Goal: Task Accomplishment & Management: Manage account settings

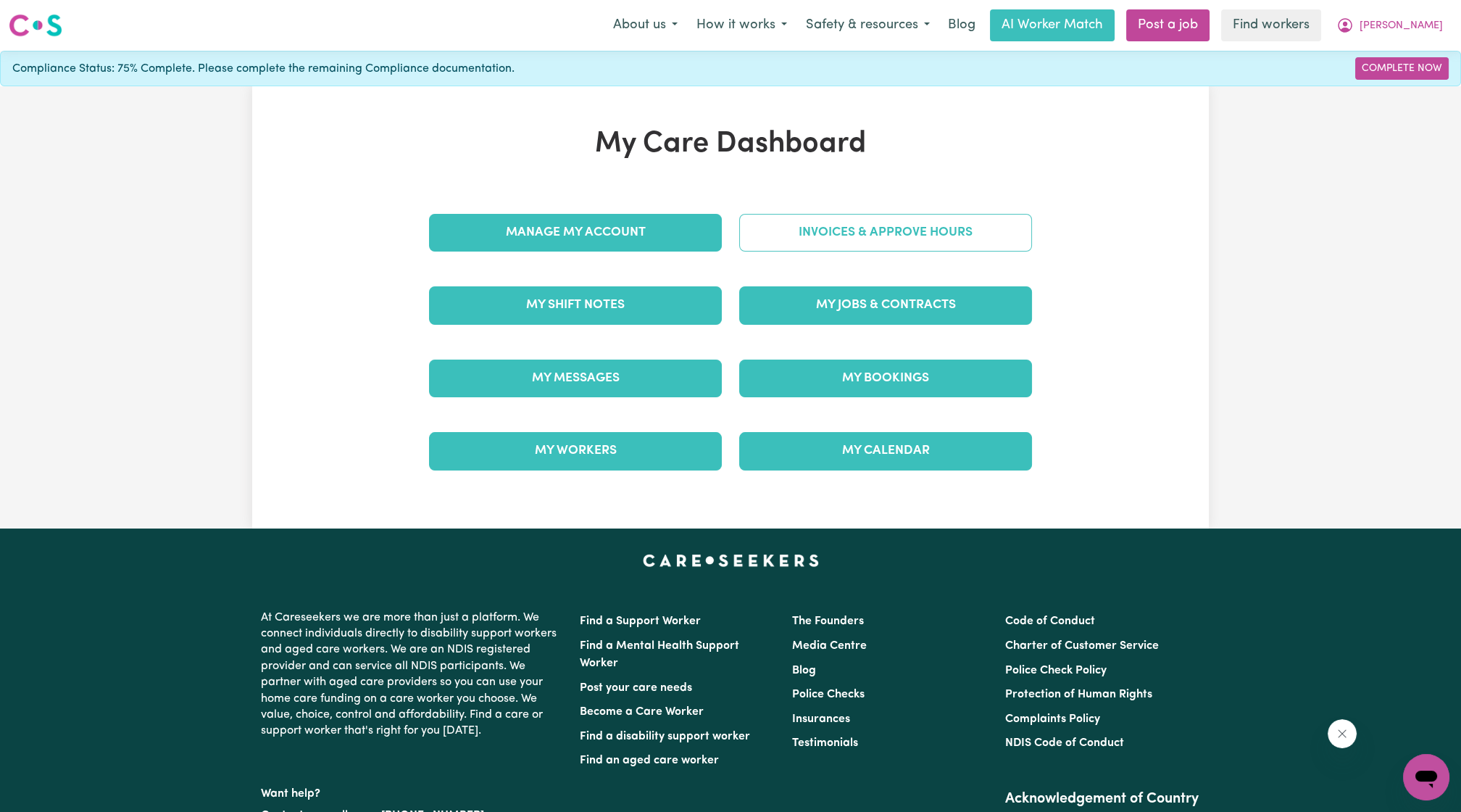
click at [887, 225] on link "Invoices & Approve Hours" at bounding box center [886, 232] width 293 height 38
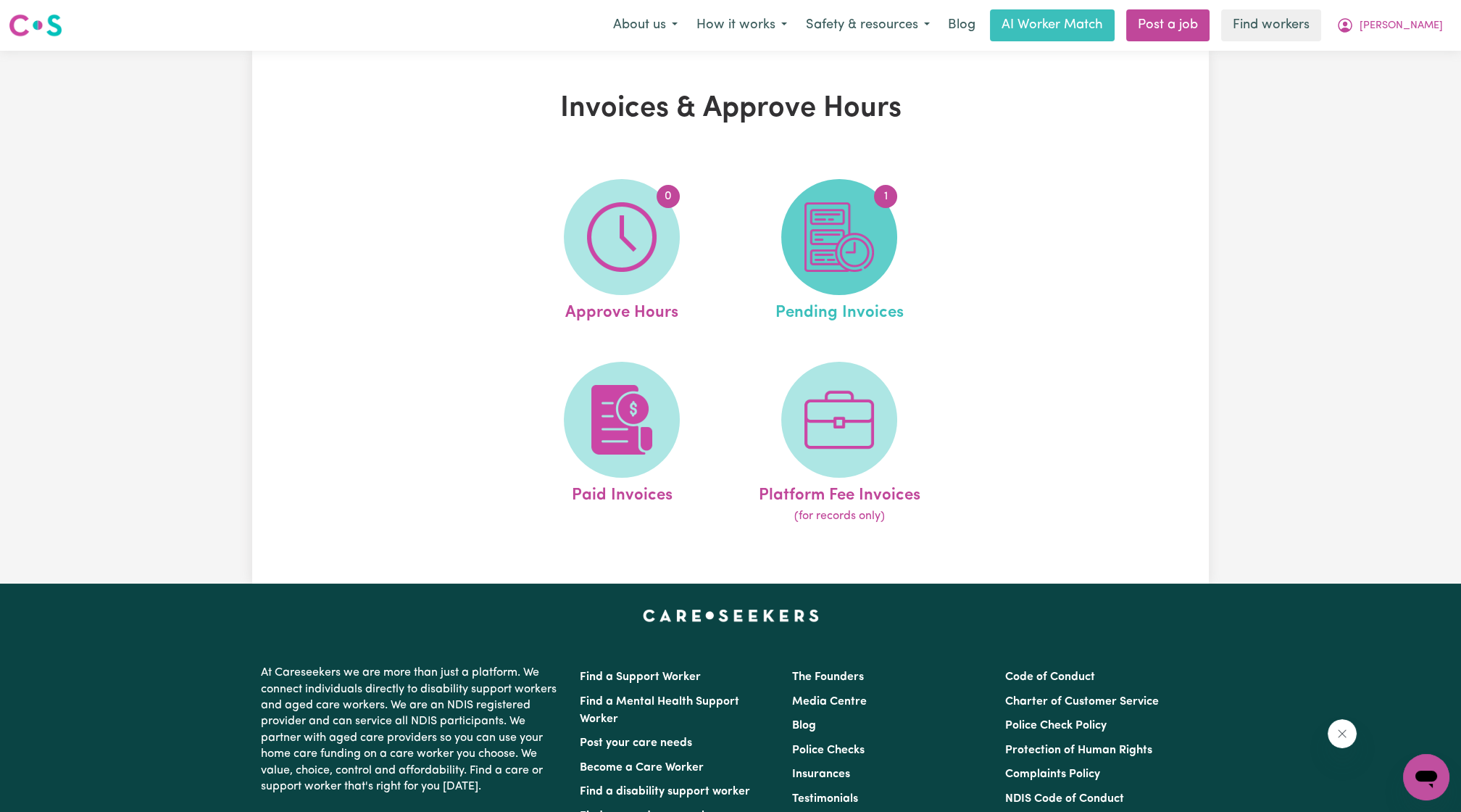
click at [834, 252] on img at bounding box center [839, 237] width 69 height 69
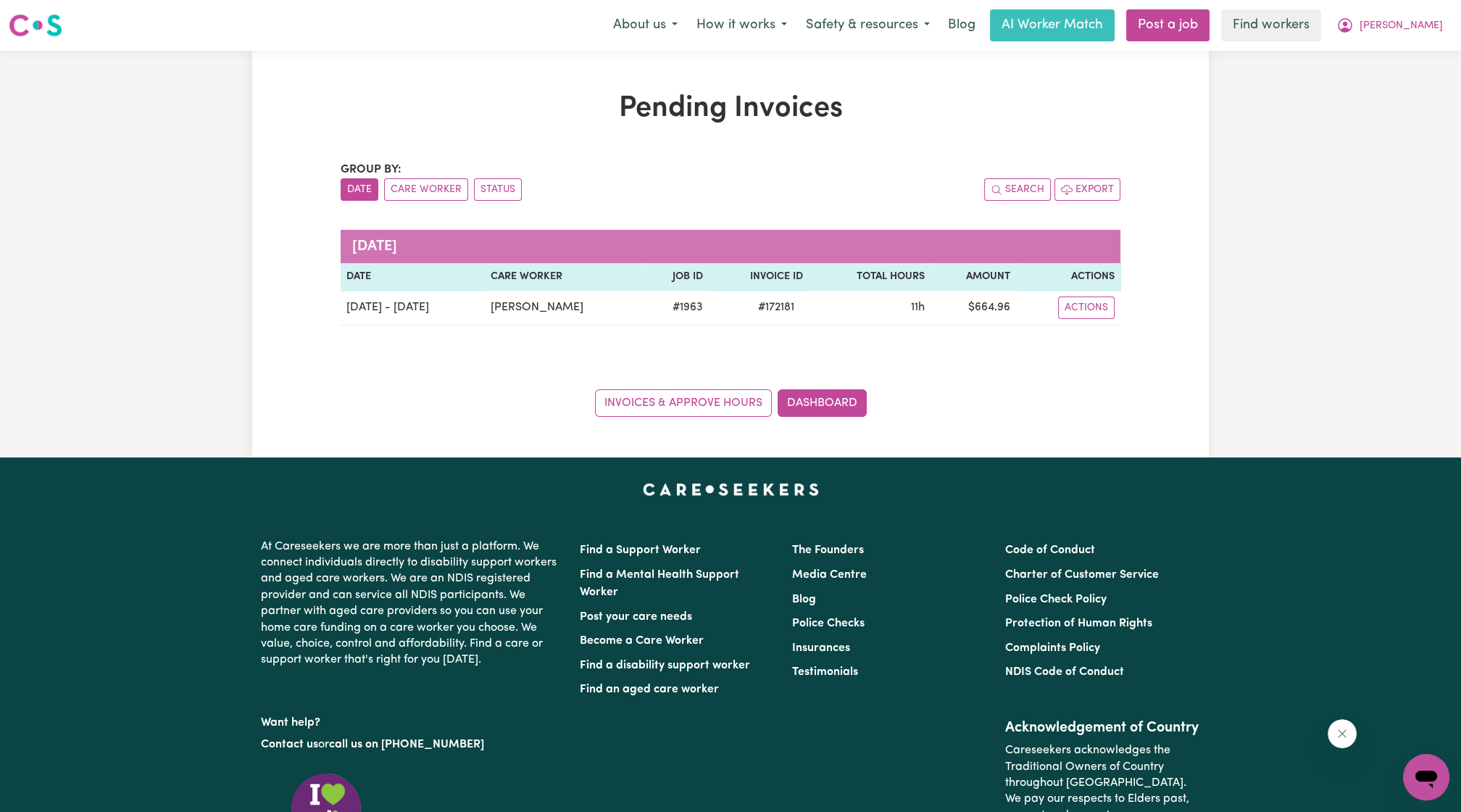
click at [1309, 201] on div "Pending Invoices Group by: Date Care Worker Status Search Export [DATE] Date Ca…" at bounding box center [730, 254] width 1461 height 406
click at [1422, 27] on button "[PERSON_NAME]" at bounding box center [1390, 26] width 125 height 31
click at [1409, 52] on link "My Dashboard" at bounding box center [1395, 57] width 115 height 27
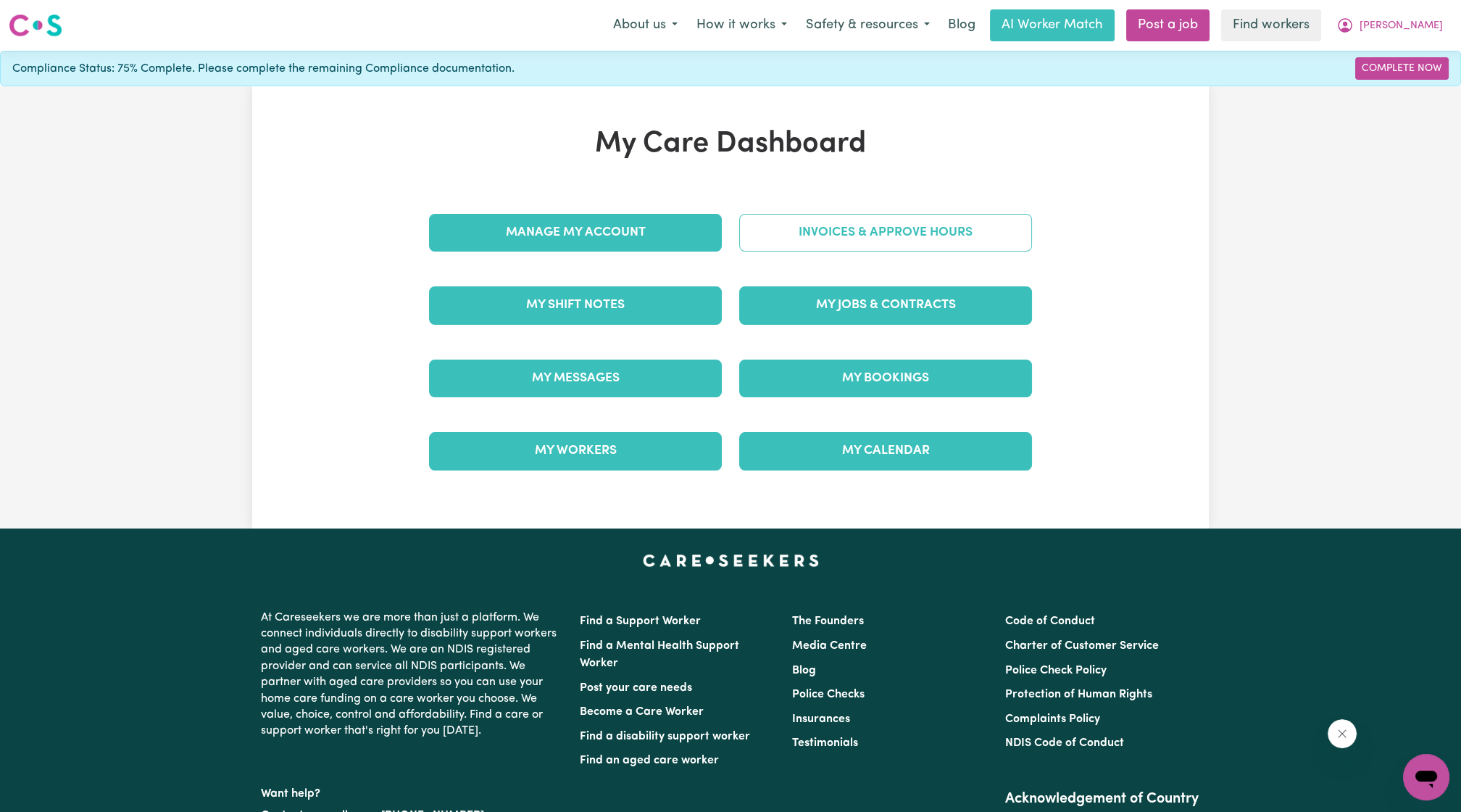
click at [821, 236] on link "Invoices & Approve Hours" at bounding box center [886, 232] width 293 height 38
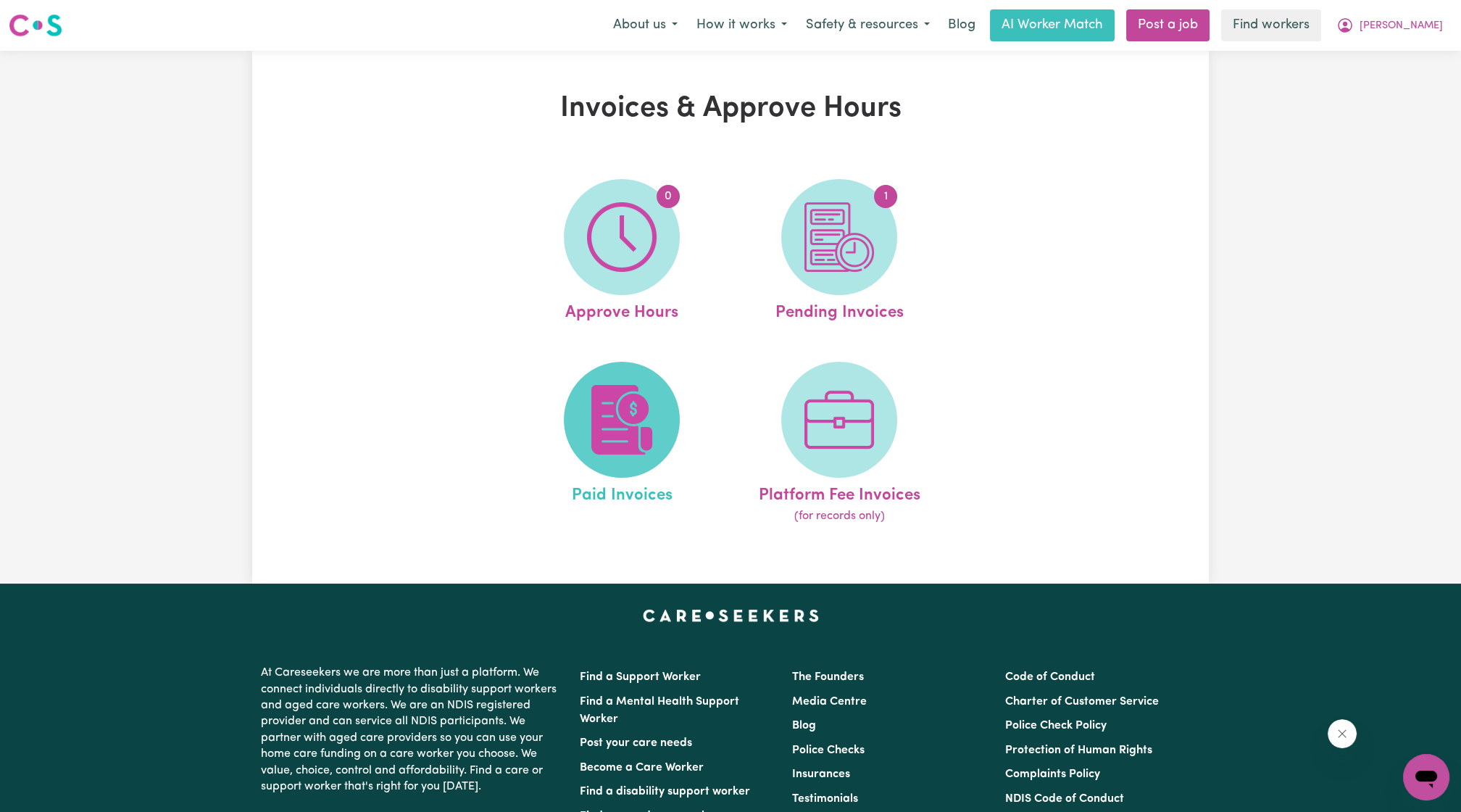
click at [650, 429] on img at bounding box center [622, 419] width 69 height 69
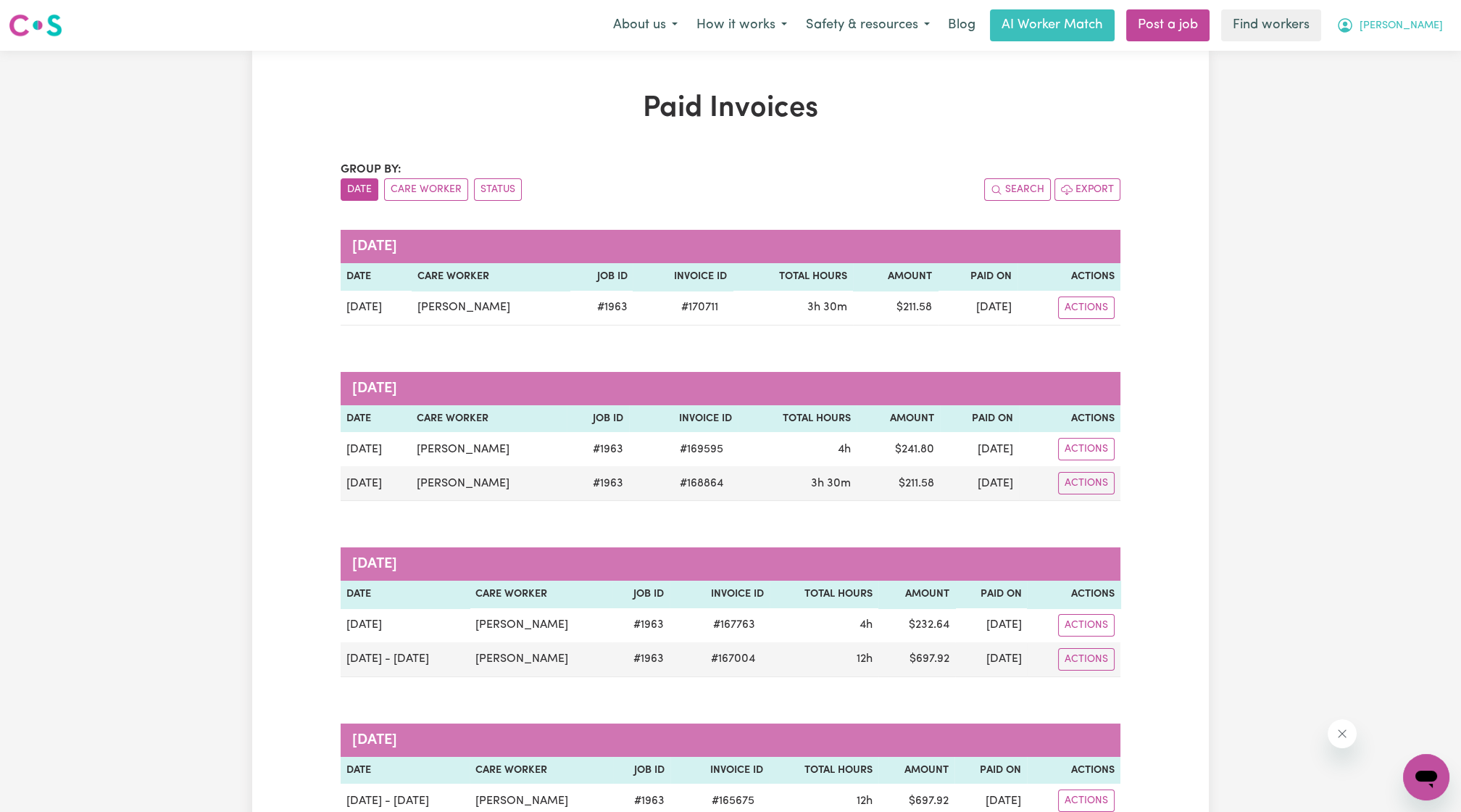
click at [1425, 30] on button "[PERSON_NAME]" at bounding box center [1390, 26] width 125 height 31
click at [1416, 56] on link "My Dashboard" at bounding box center [1395, 57] width 115 height 27
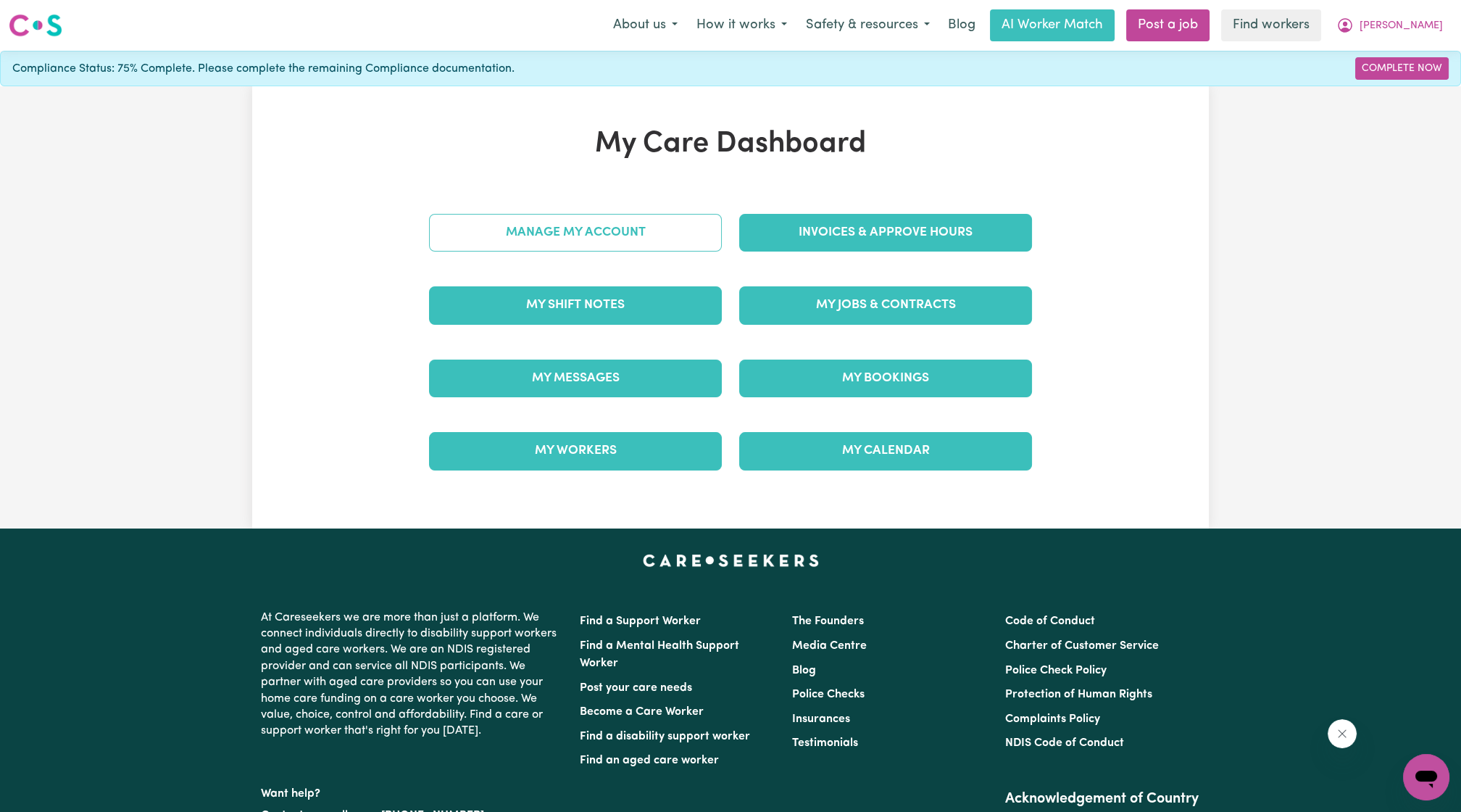
click at [513, 238] on link "Manage My Account" at bounding box center [575, 232] width 293 height 38
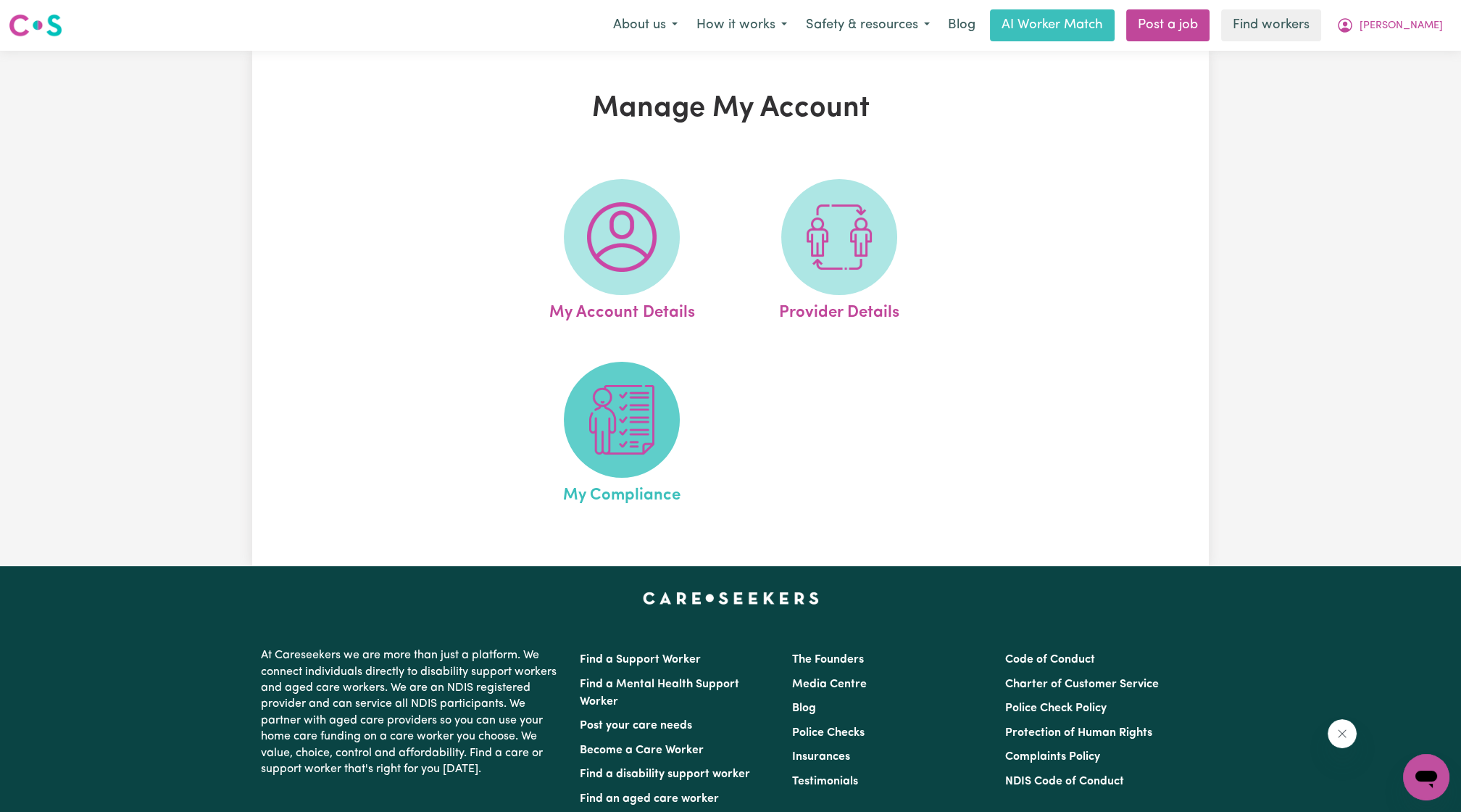
click at [641, 405] on img at bounding box center [622, 419] width 69 height 69
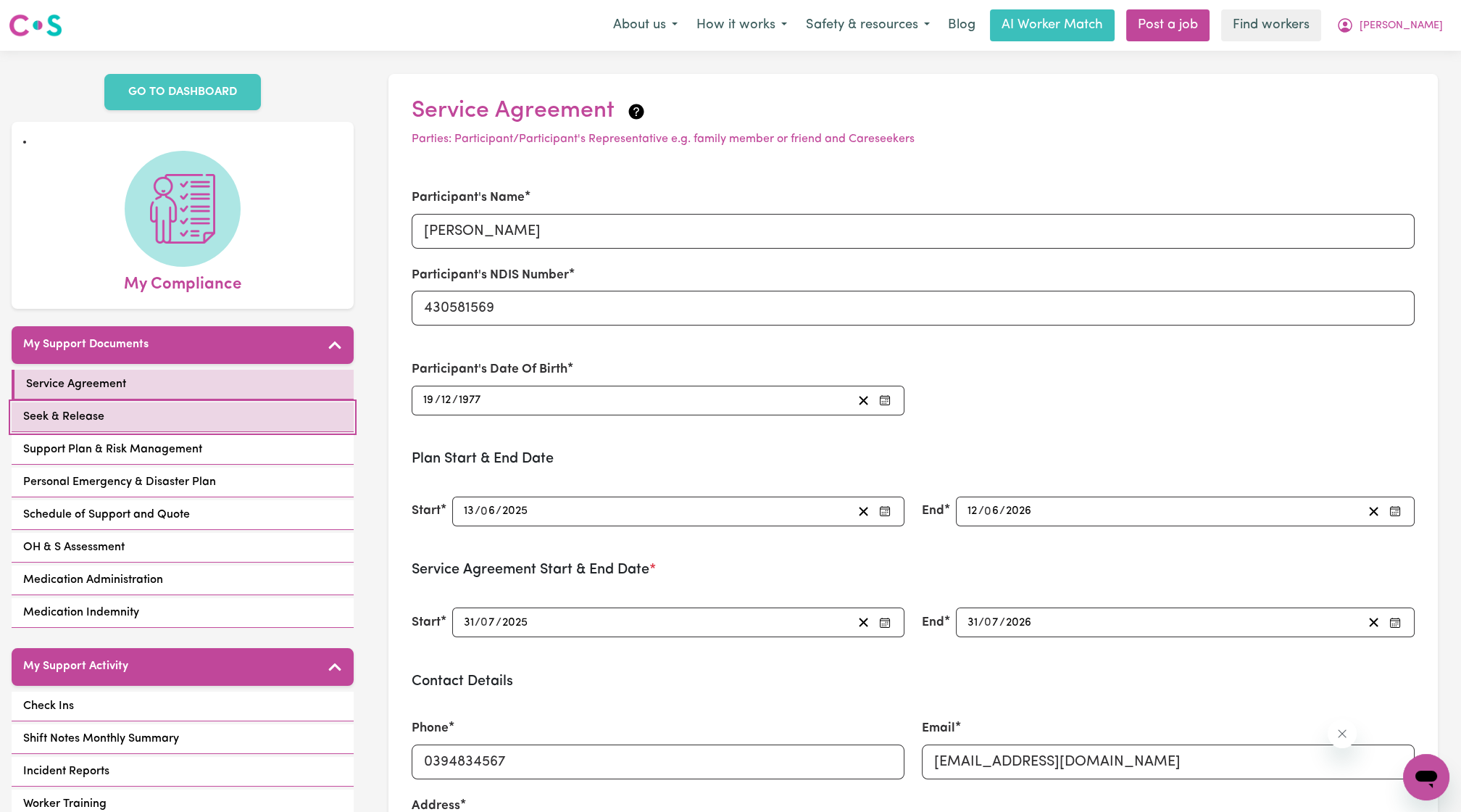
click at [194, 402] on link "Seek & Release" at bounding box center [183, 417] width 342 height 30
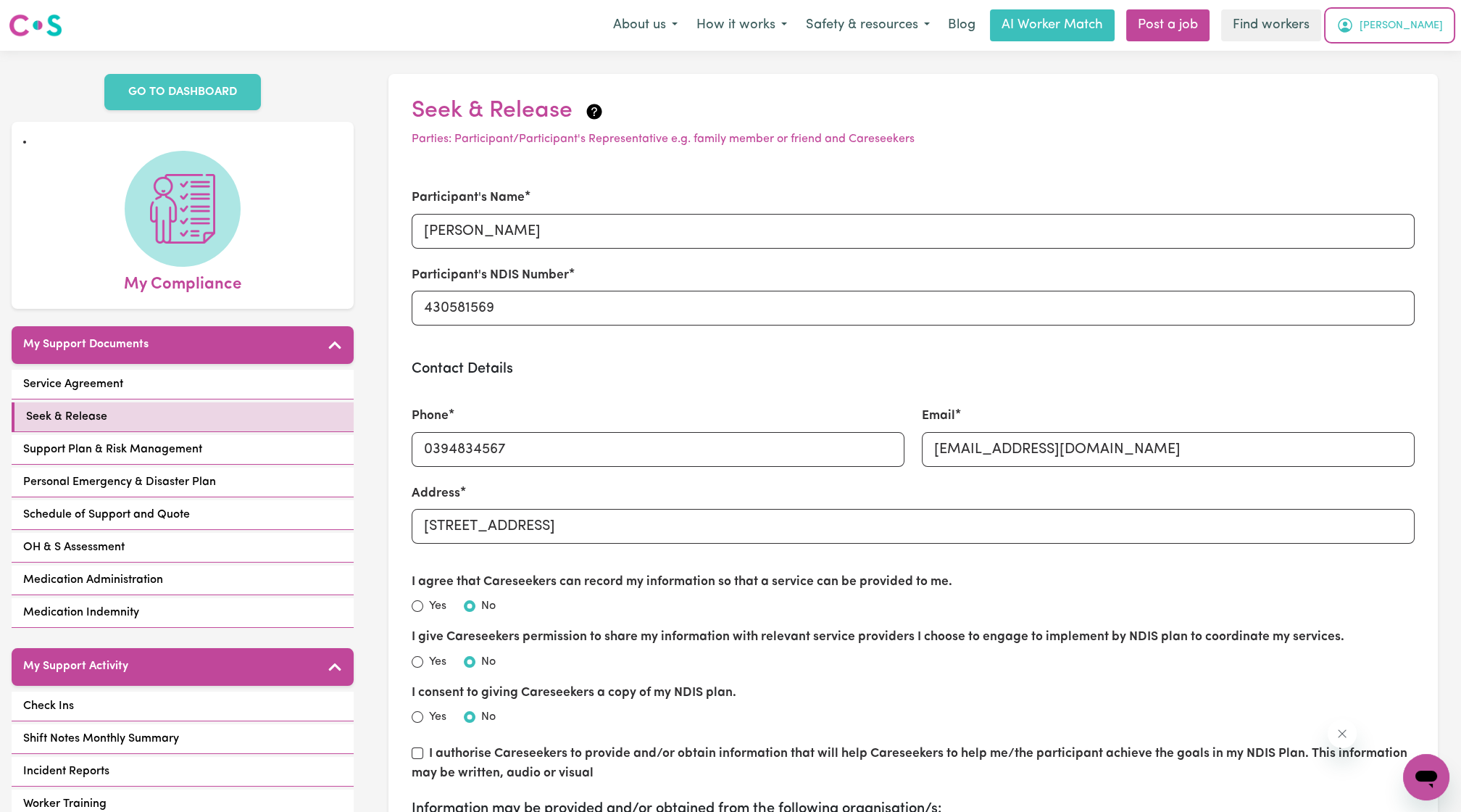
click at [1427, 18] on button "[PERSON_NAME]" at bounding box center [1390, 26] width 125 height 31
click at [1401, 75] on link "Logout" at bounding box center [1395, 83] width 115 height 27
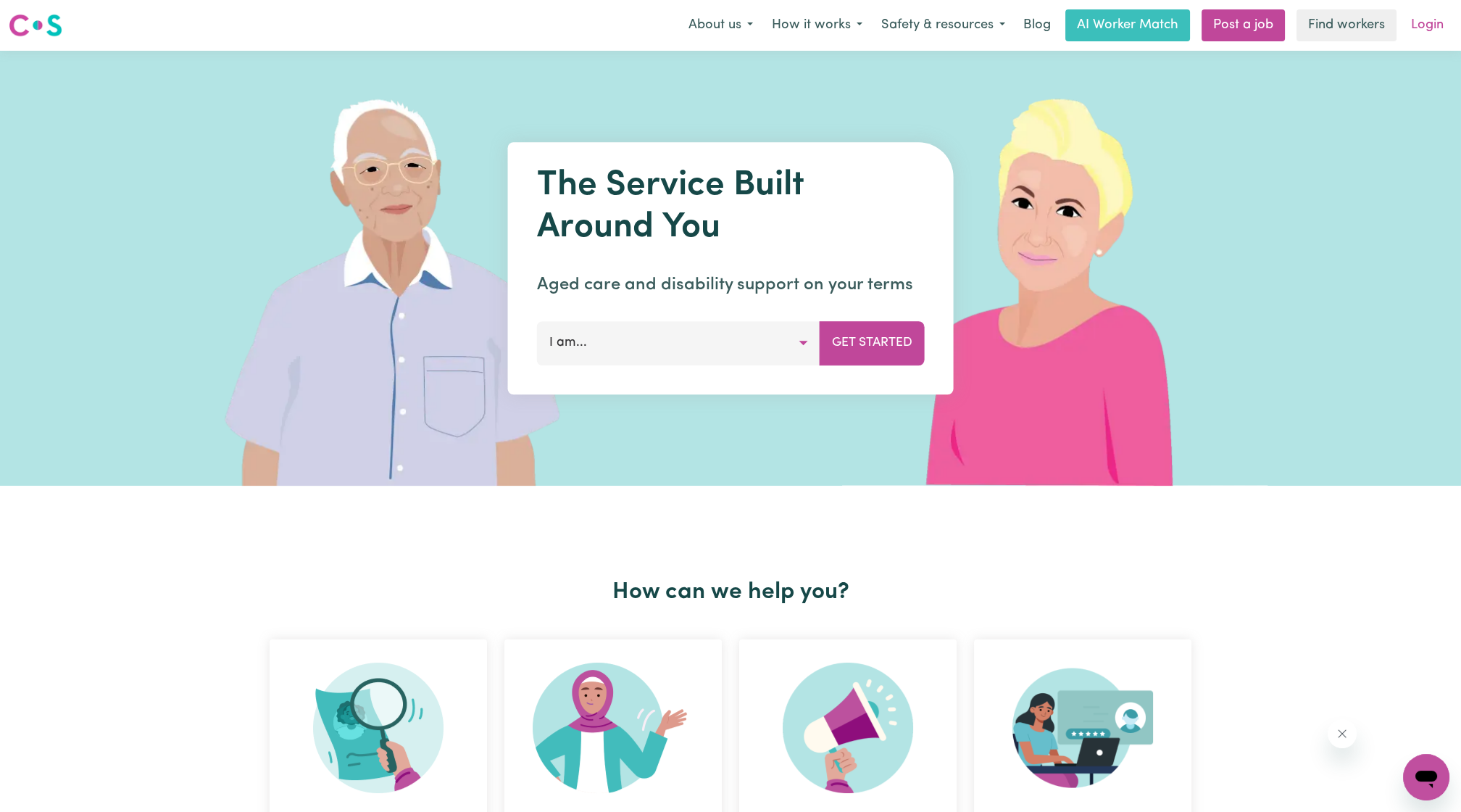
click at [1422, 35] on link "Login" at bounding box center [1428, 25] width 50 height 32
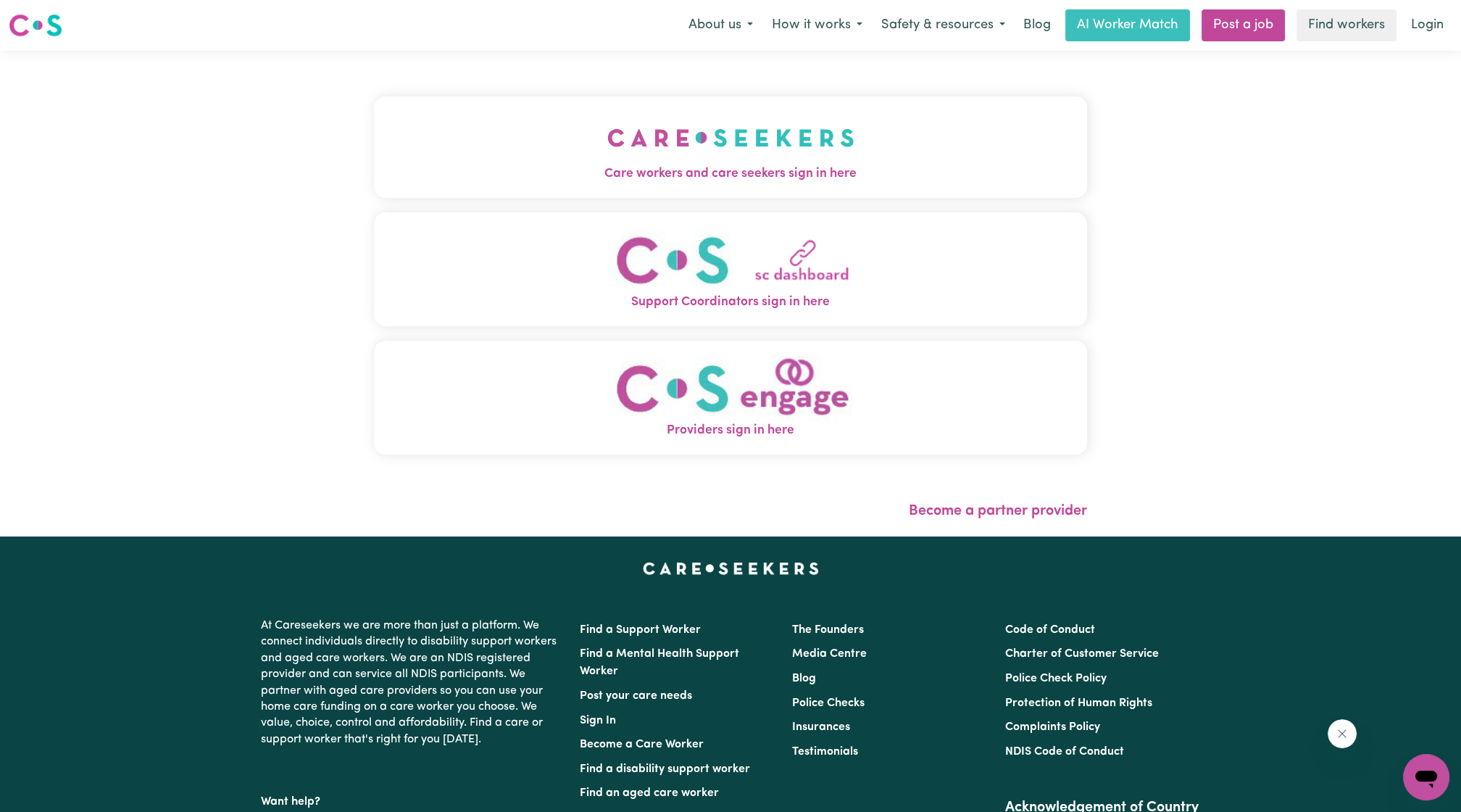
click at [394, 141] on button "Care workers and care seekers sign in here" at bounding box center [730, 147] width 713 height 101
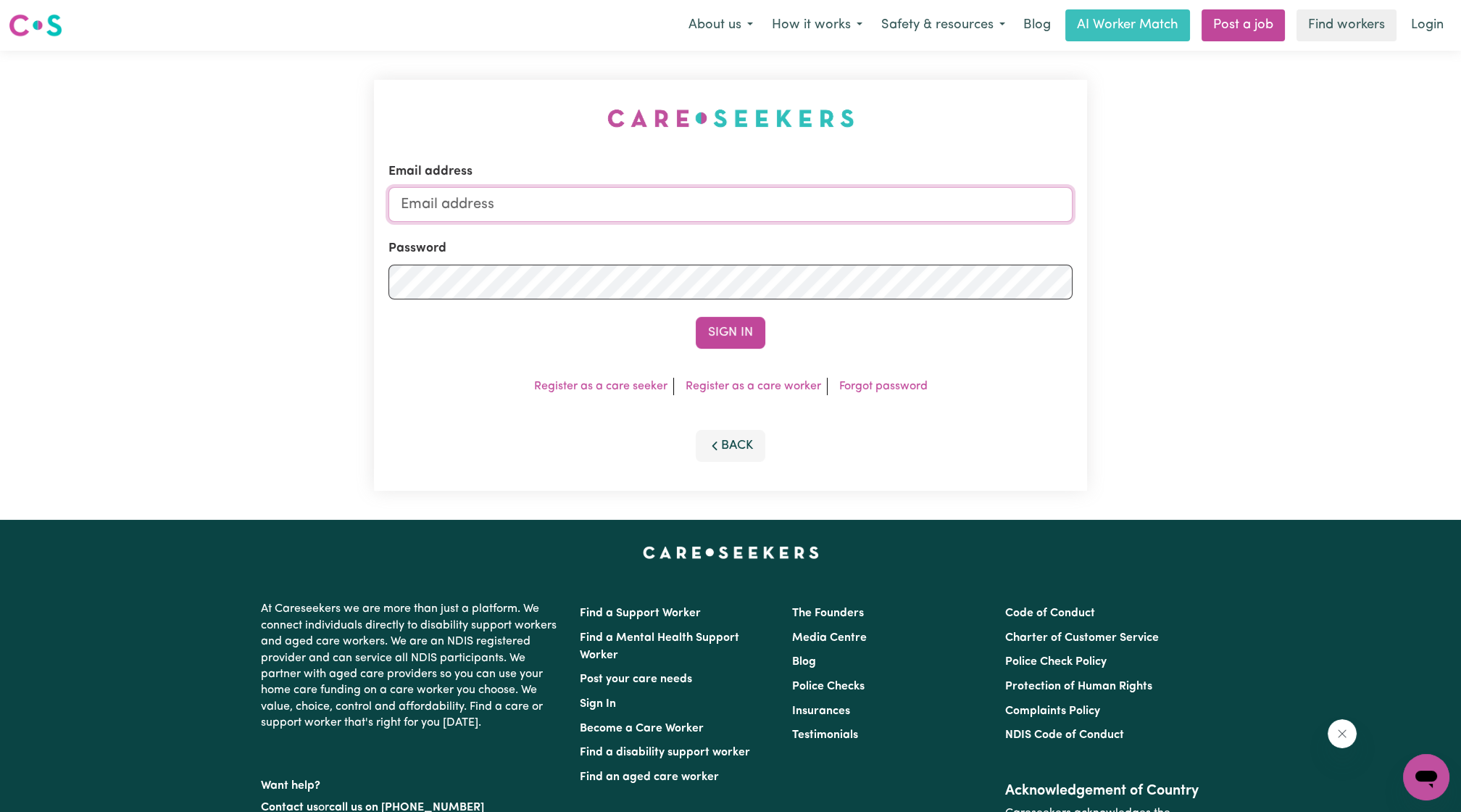
click at [592, 199] on input "Email address" at bounding box center [730, 204] width 684 height 35
drag, startPoint x: 478, startPoint y: 202, endPoint x: 771, endPoint y: 243, distance: 295.9
click at [765, 246] on form "Email address [EMAIL_ADDRESS][PERSON_NAME][DOMAIN_NAME] Password Sign In" at bounding box center [730, 255] width 684 height 186
type input "[EMAIL_ADDRESS][DOMAIN_NAME]"
click at [712, 327] on button "Sign In" at bounding box center [730, 332] width 69 height 32
